Goal: Task Accomplishment & Management: Use online tool/utility

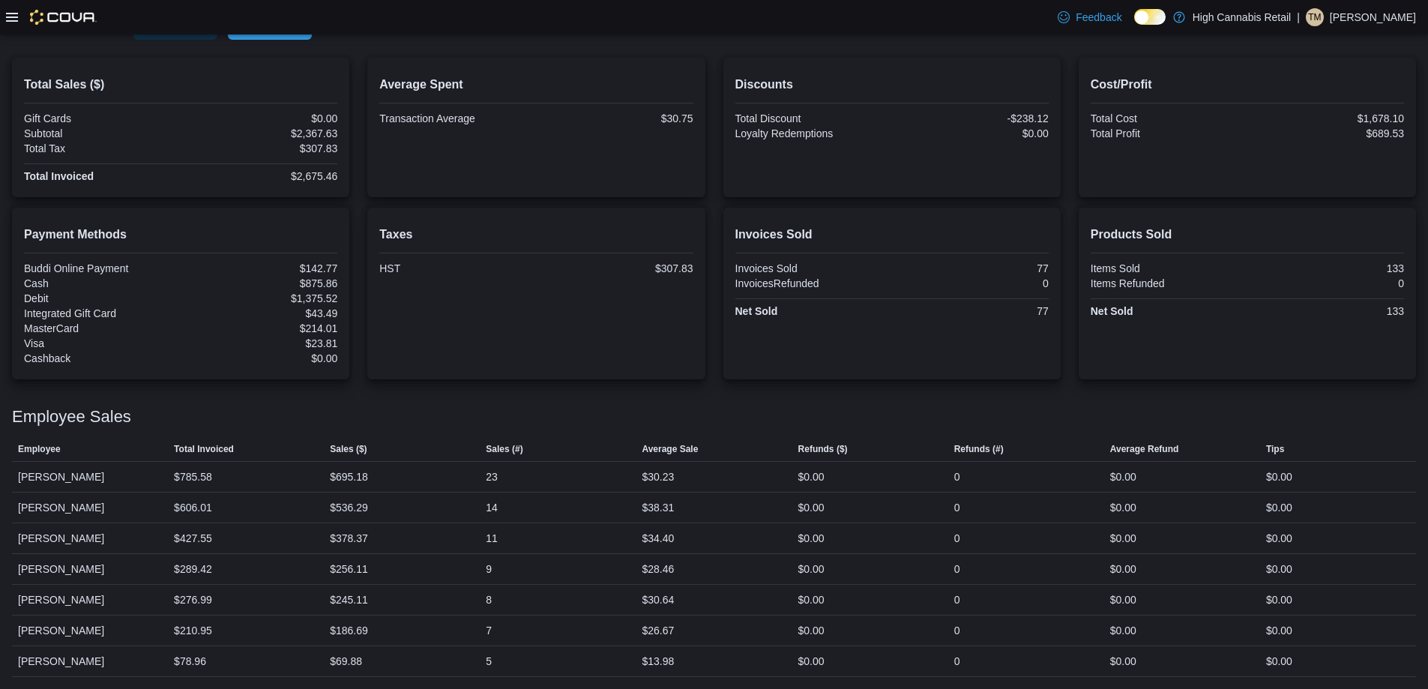
scroll to position [260, 0]
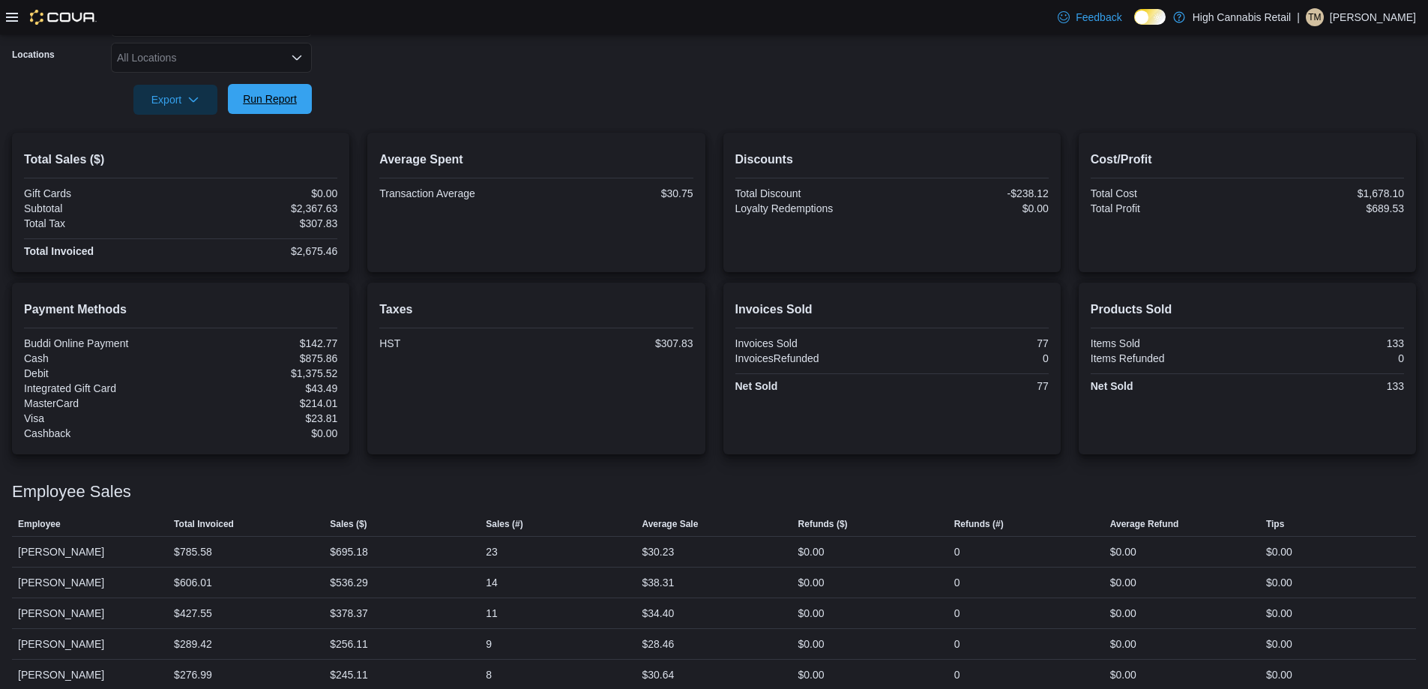
click at [277, 96] on span "Run Report" at bounding box center [270, 98] width 54 height 15
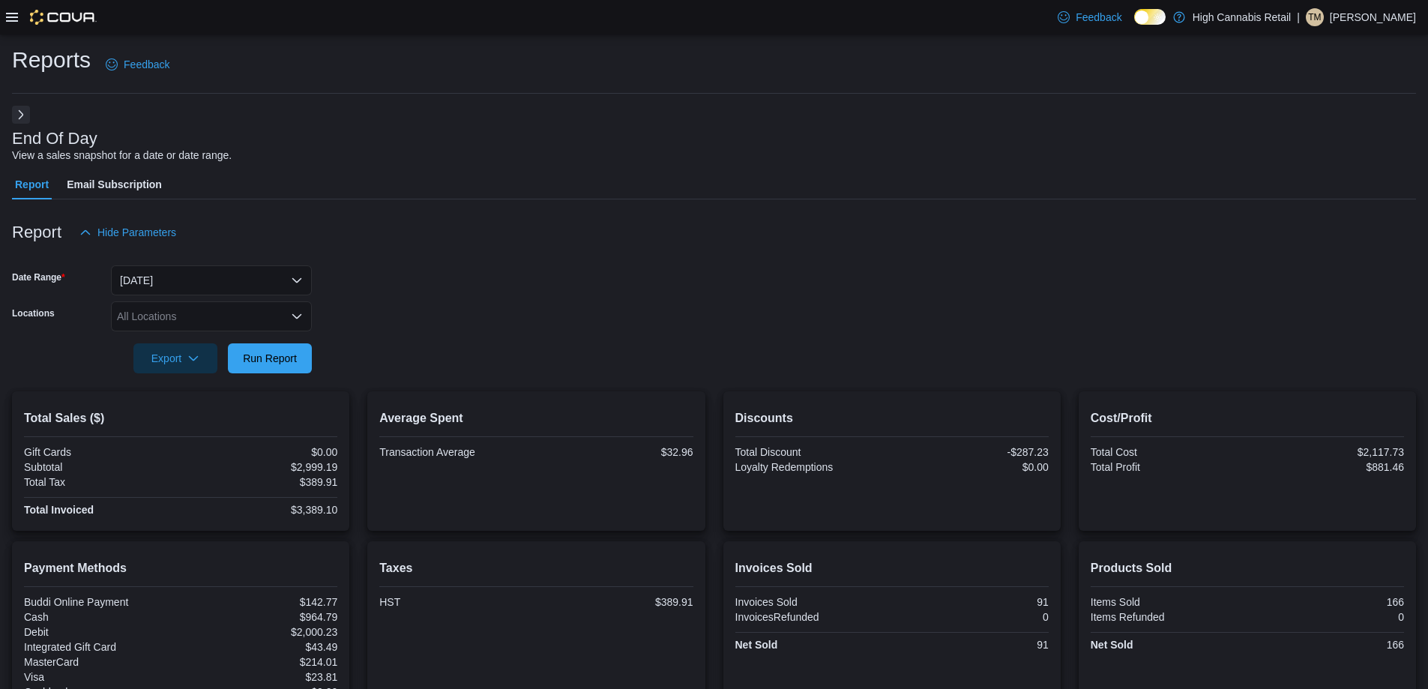
scroll to position [0, 0]
click at [13, 117] on button "Next" at bounding box center [21, 115] width 18 height 18
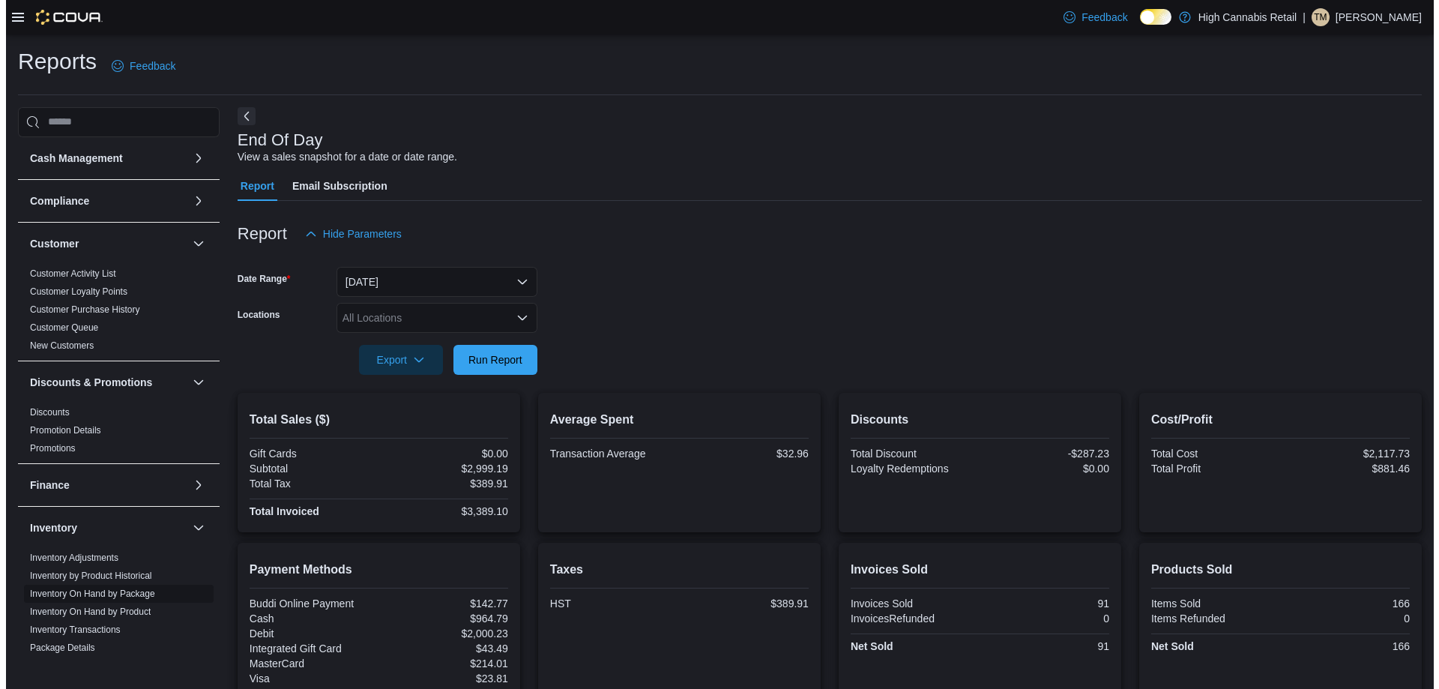
scroll to position [300, 0]
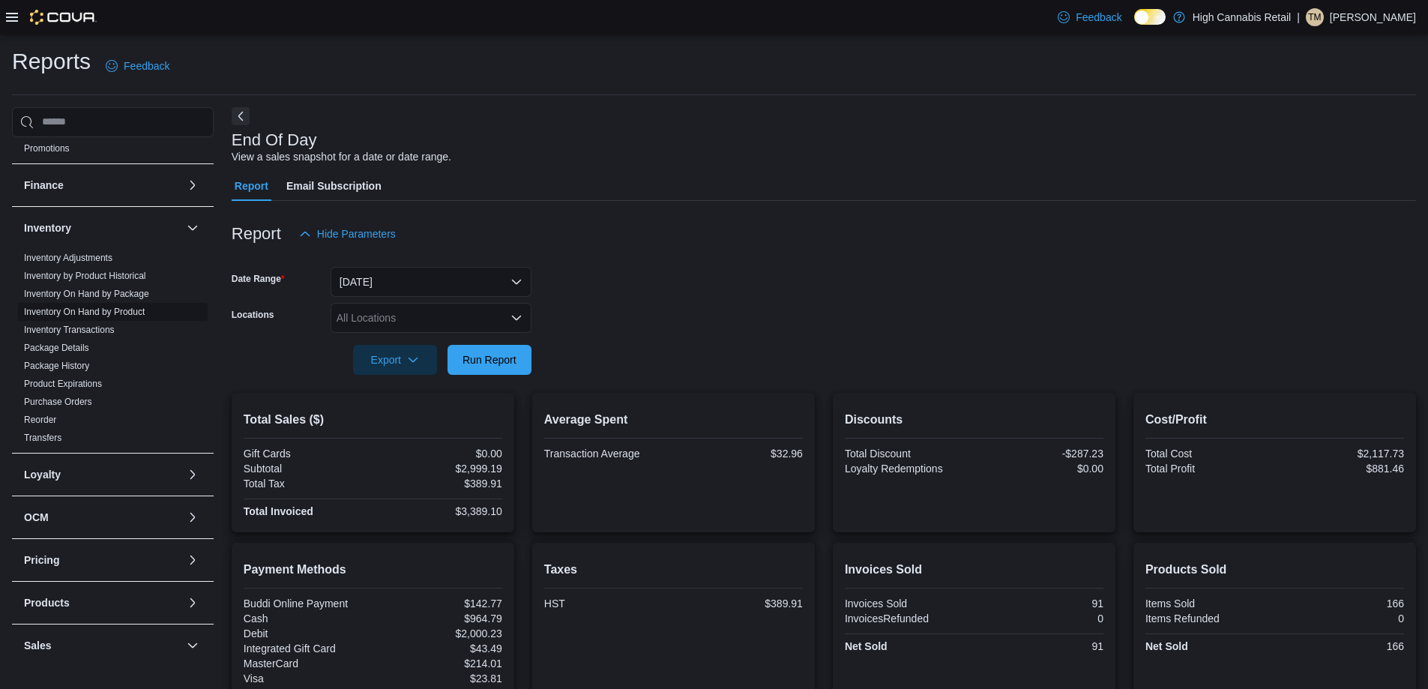
click at [137, 309] on link "Inventory On Hand by Product" at bounding box center [84, 312] width 121 height 10
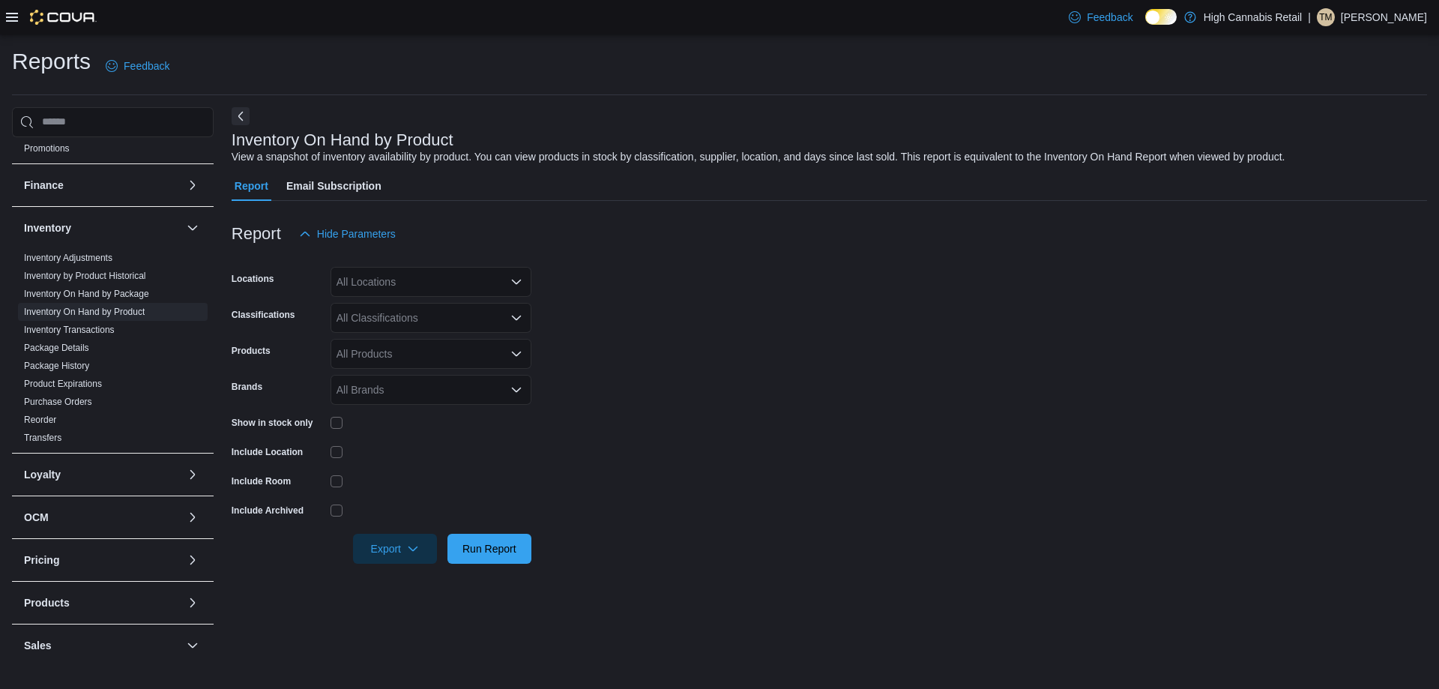
click at [432, 270] on div "All Locations" at bounding box center [430, 282] width 201 height 30
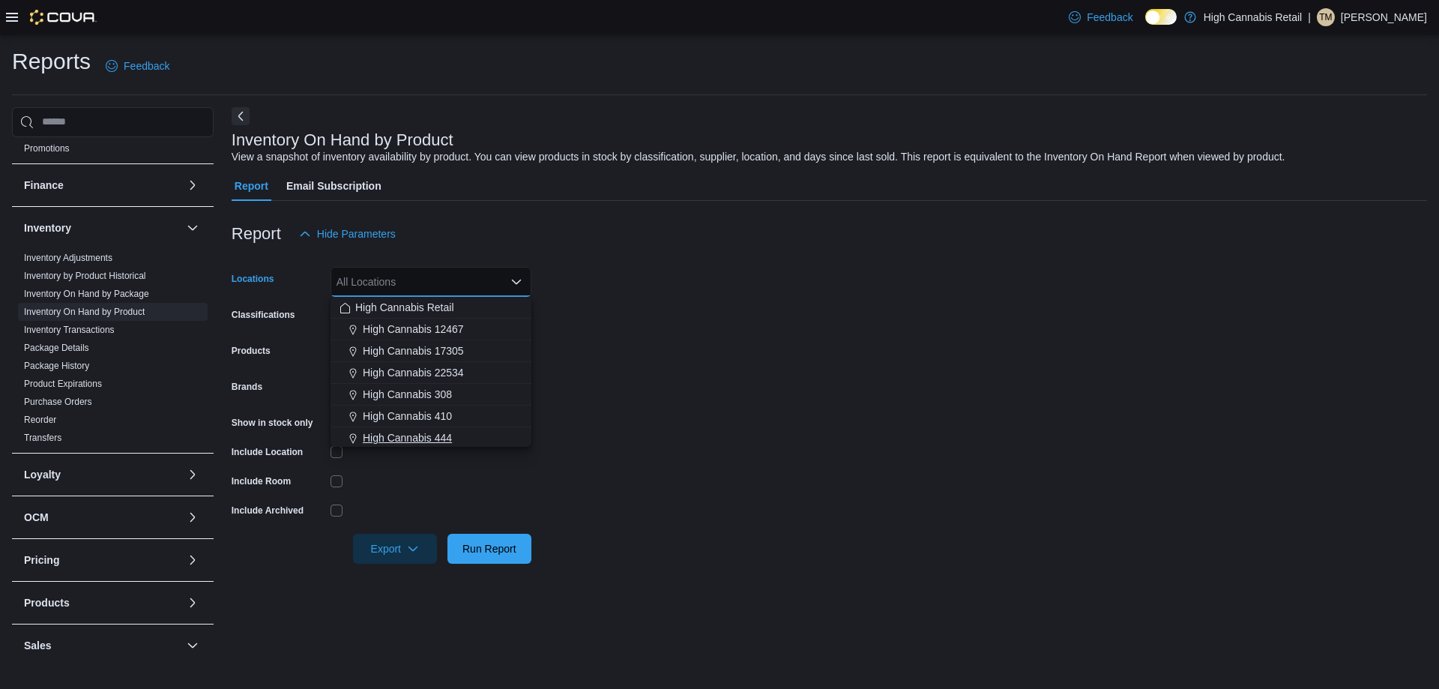
click at [444, 438] on span "High Cannabis 444" at bounding box center [407, 437] width 89 height 15
click at [440, 460] on div at bounding box center [430, 451] width 201 height 23
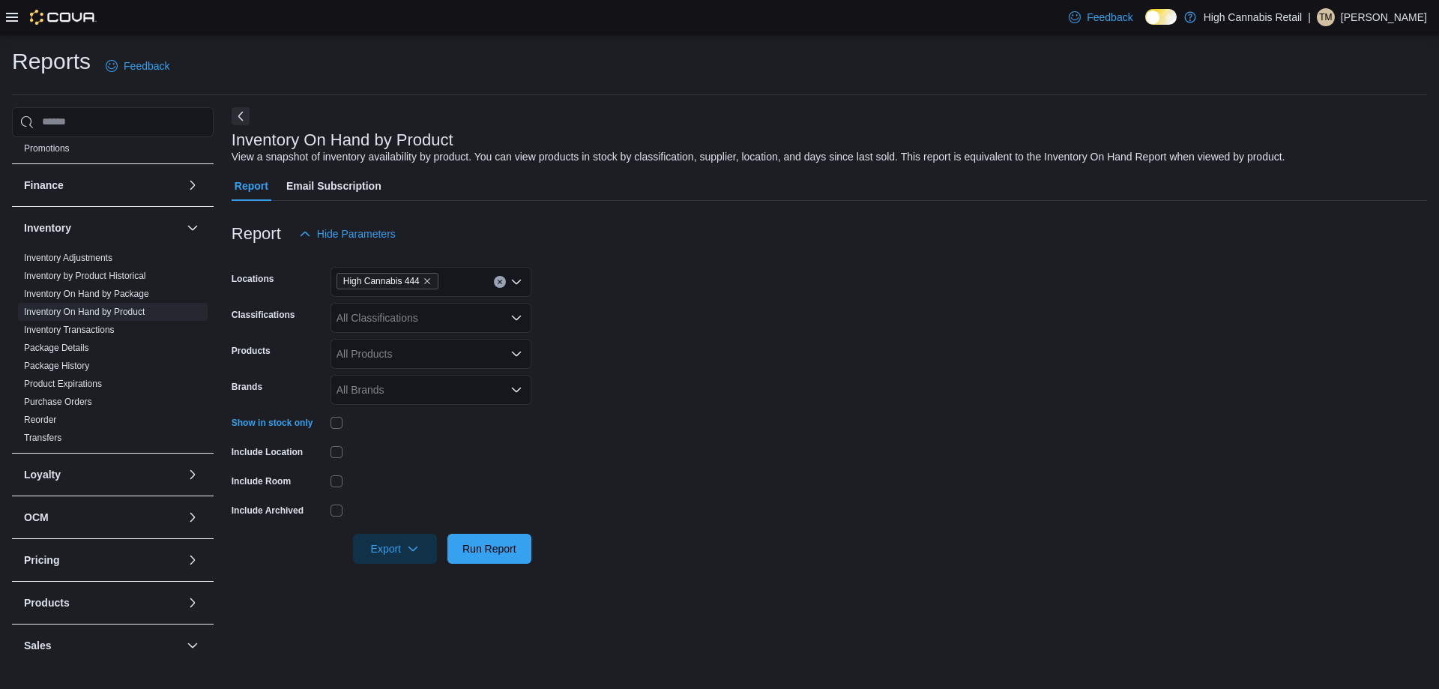
click at [417, 323] on div "All Classifications" at bounding box center [430, 318] width 201 height 30
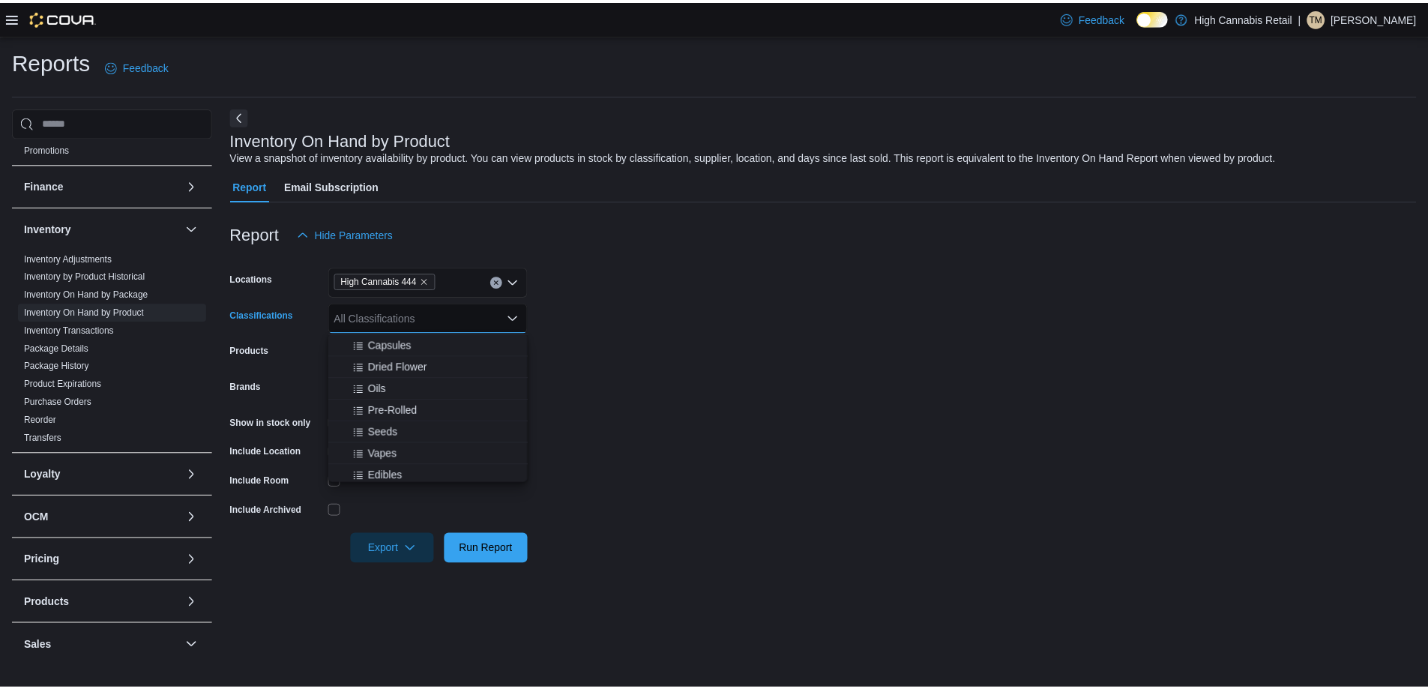
scroll to position [300, 0]
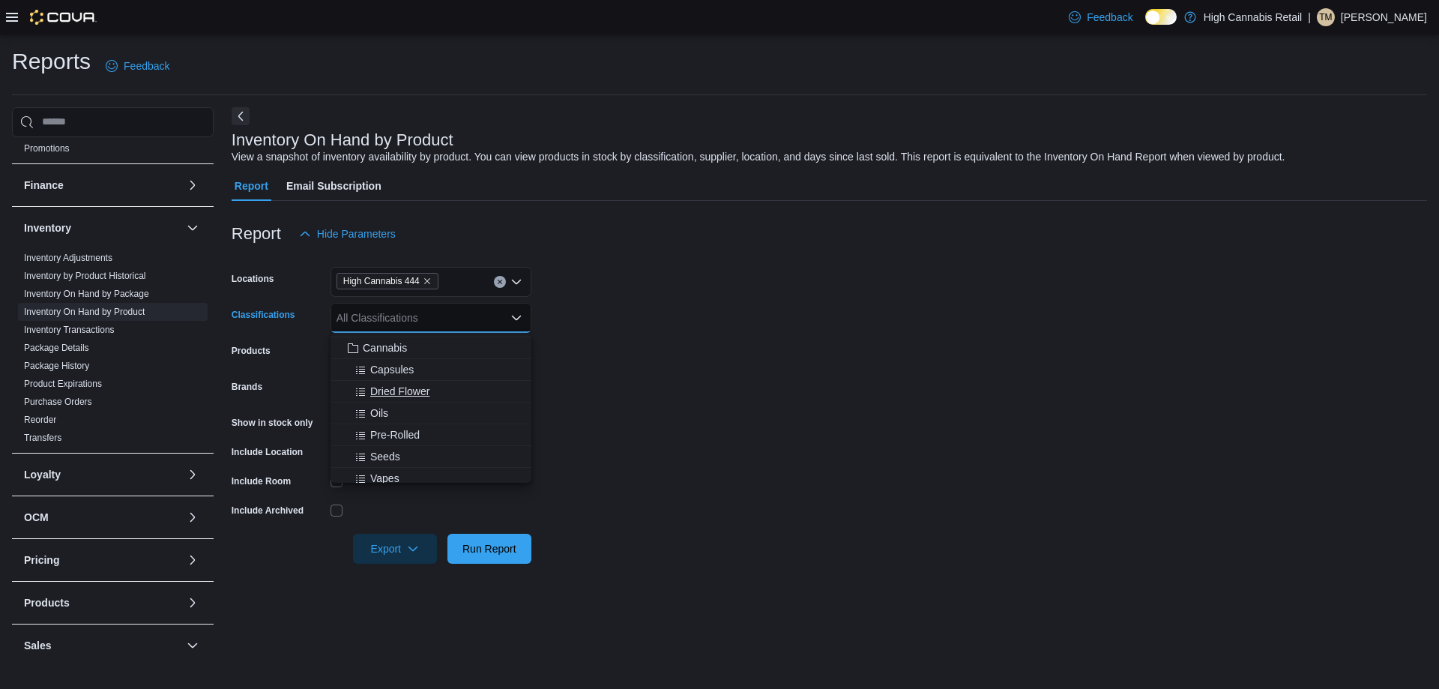
click at [456, 387] on div "Dried Flower" at bounding box center [430, 391] width 183 height 15
click at [675, 426] on form "Locations High Cannabis 444 Classifications Dried Flower Combo box. Selected. D…" at bounding box center [829, 406] width 1195 height 315
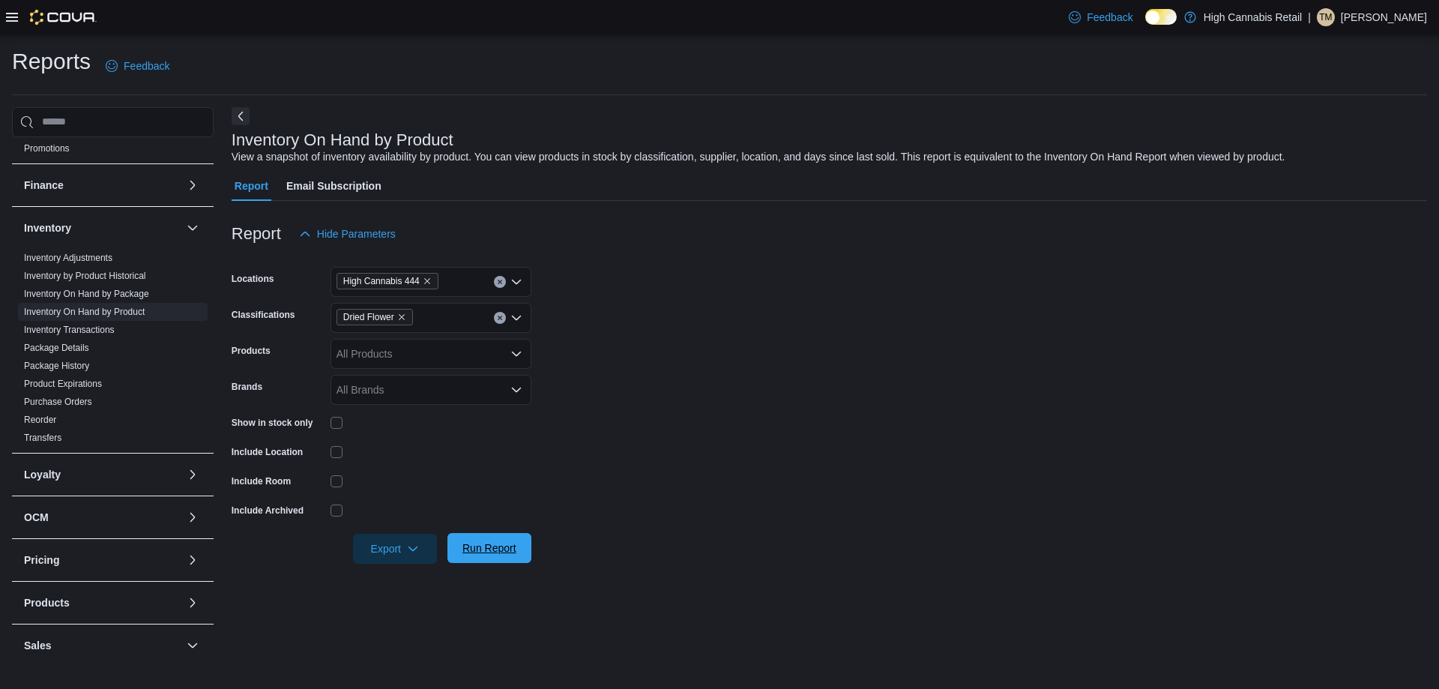
click at [499, 556] on span "Run Report" at bounding box center [489, 548] width 66 height 30
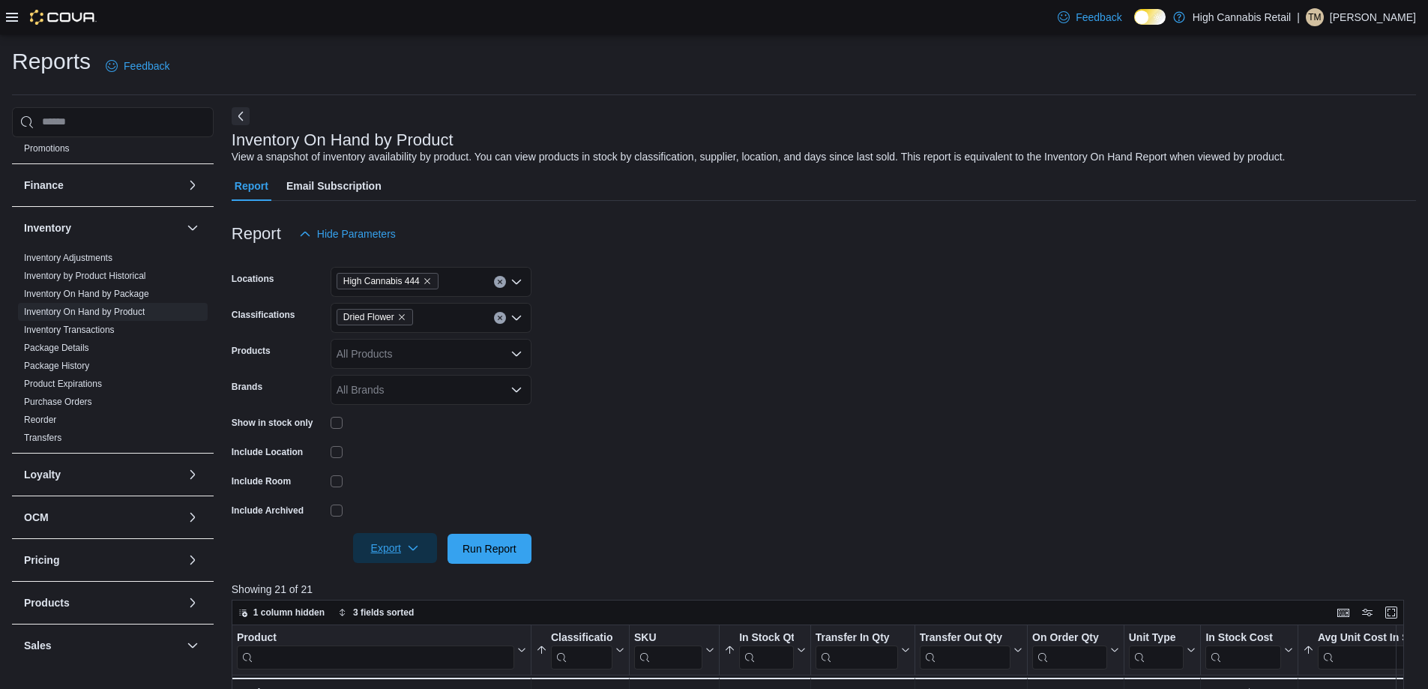
click at [373, 541] on span "Export" at bounding box center [395, 548] width 66 height 30
click at [406, 580] on span "Export to Excel" at bounding box center [396, 579] width 67 height 12
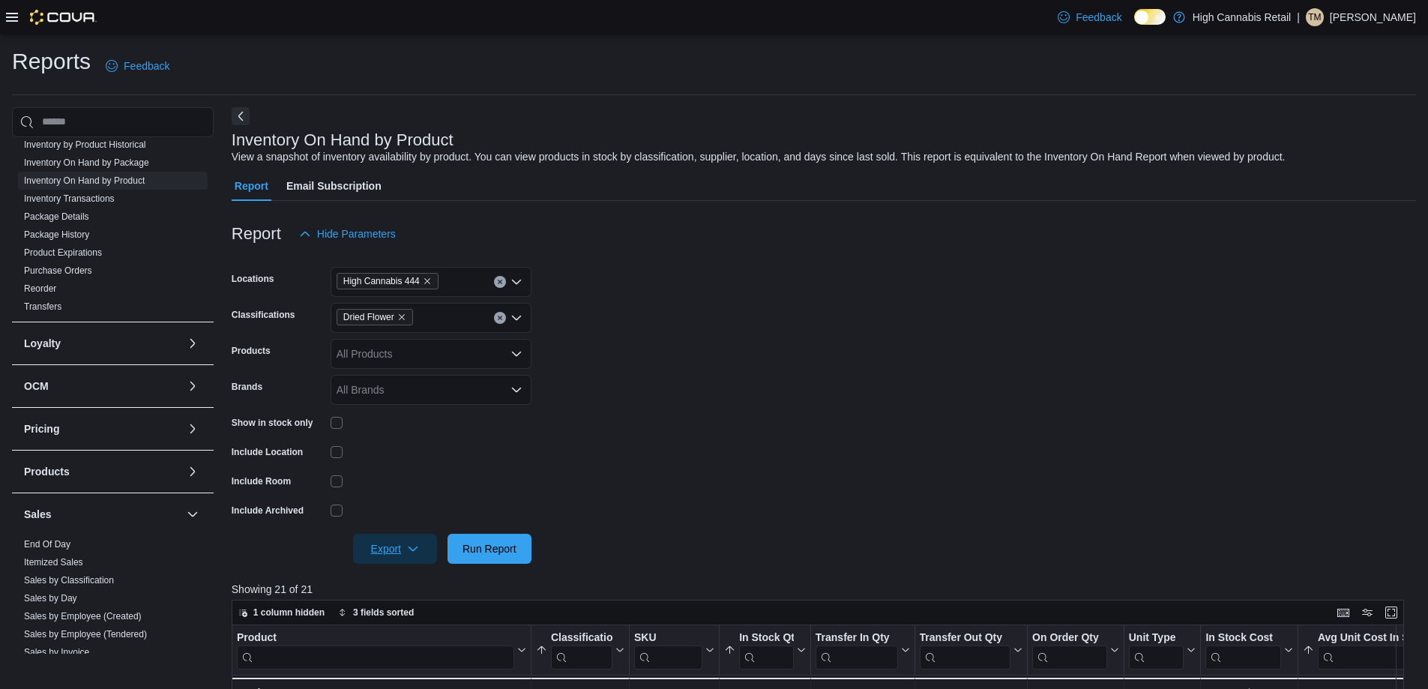
scroll to position [600, 0]
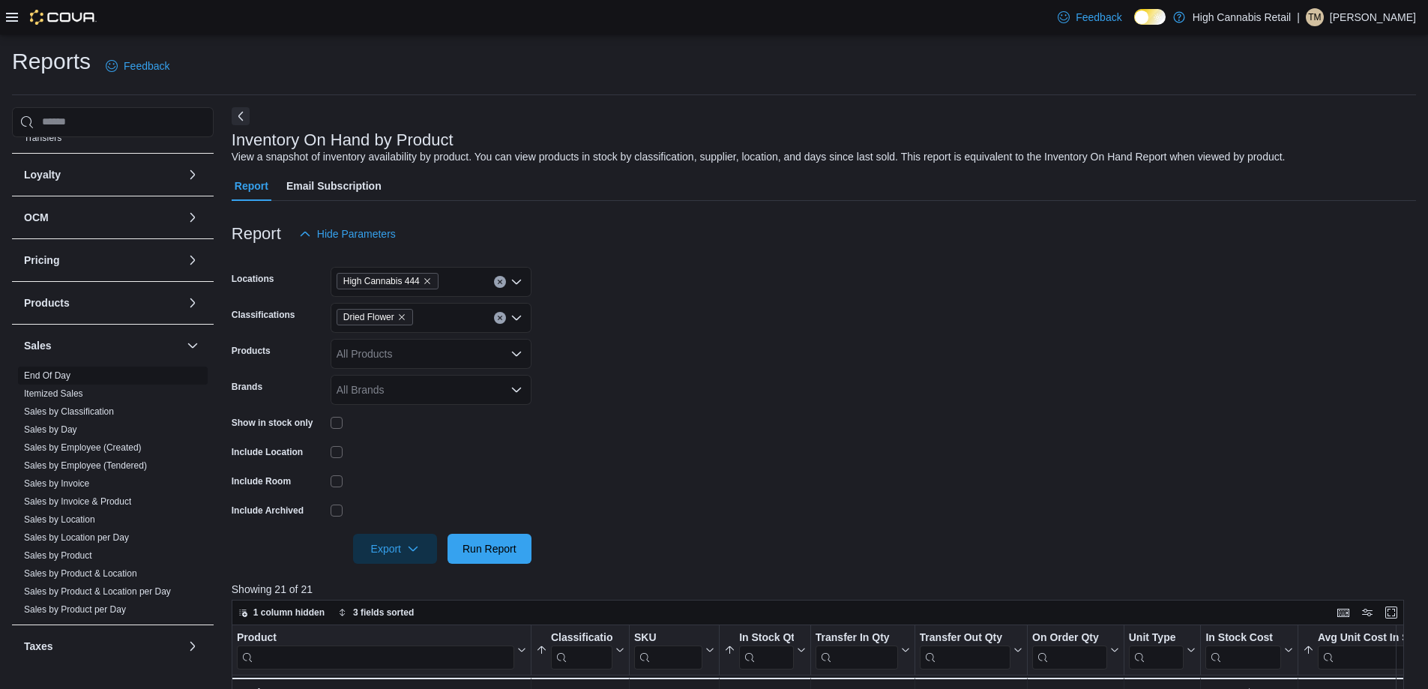
click at [46, 376] on link "End Of Day" at bounding box center [47, 375] width 46 height 10
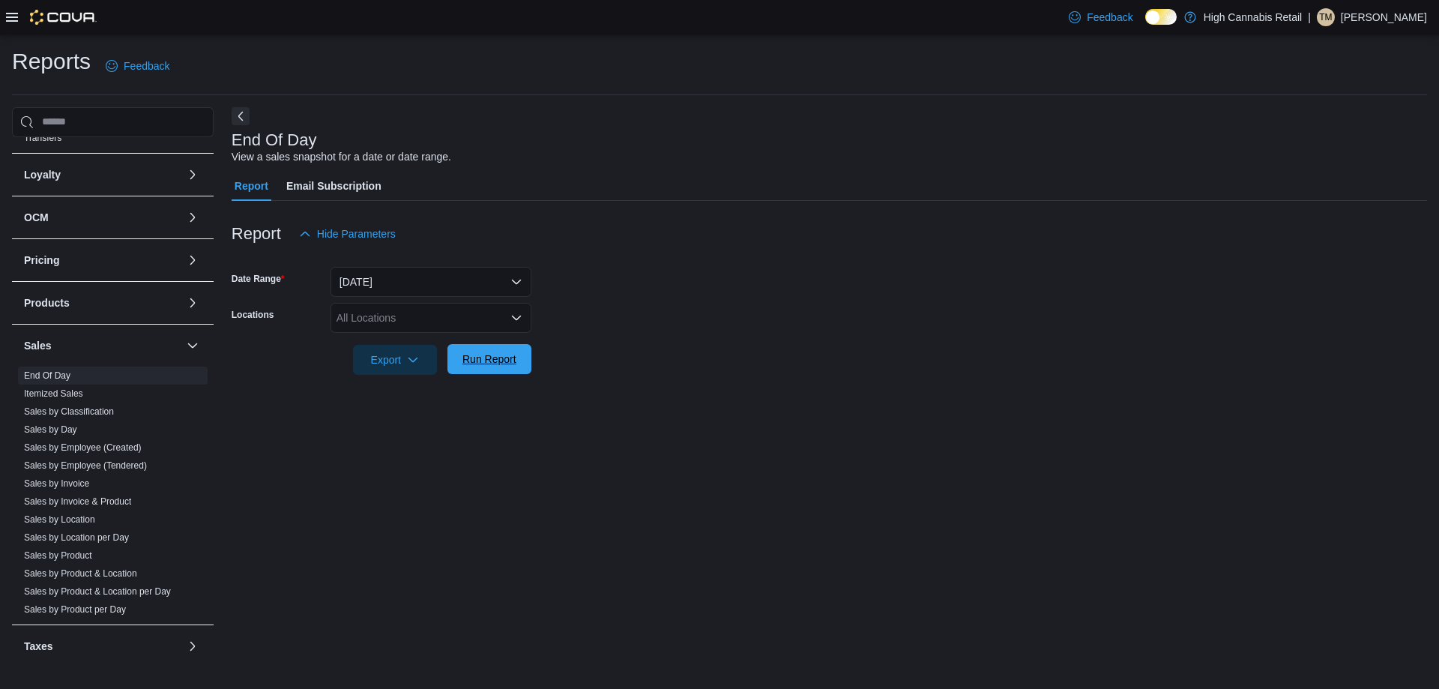
click at [502, 355] on span "Run Report" at bounding box center [489, 358] width 54 height 15
click at [238, 115] on button "Next" at bounding box center [241, 115] width 18 height 18
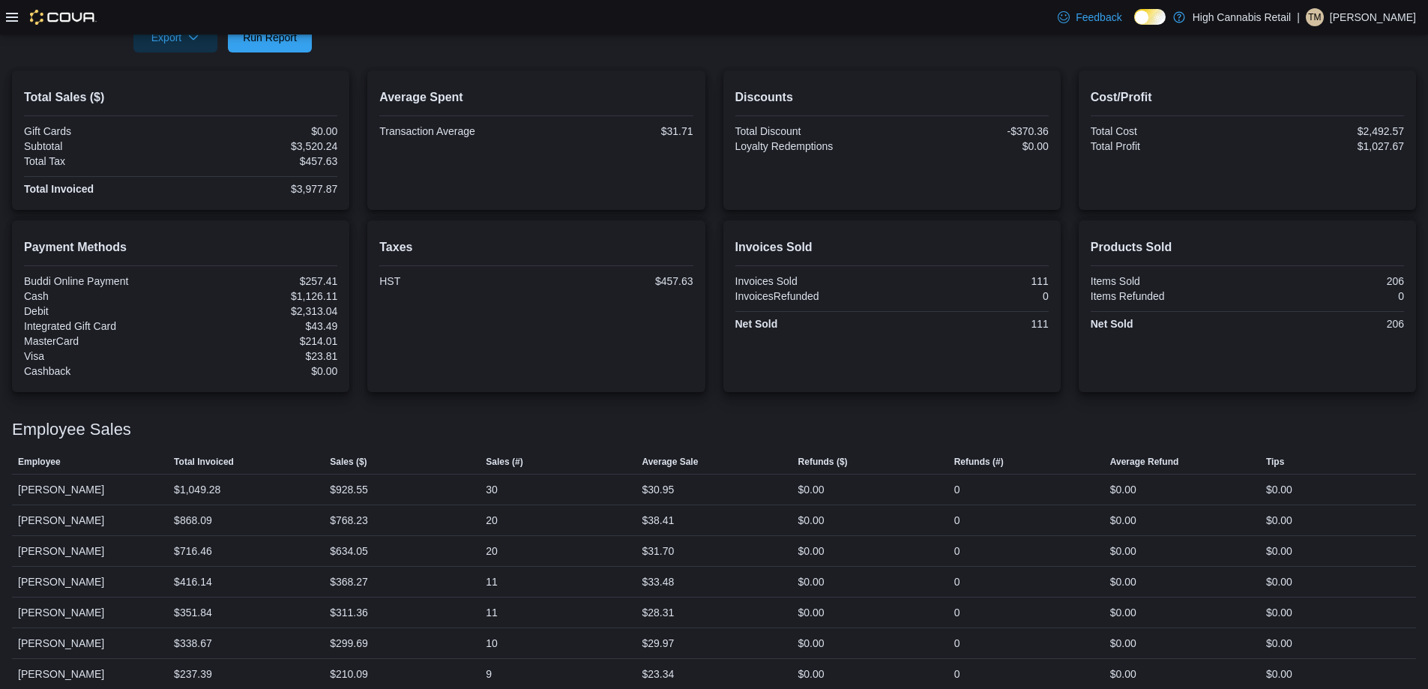
scroll to position [335, 0]
